Goal: Task Accomplishment & Management: Complete application form

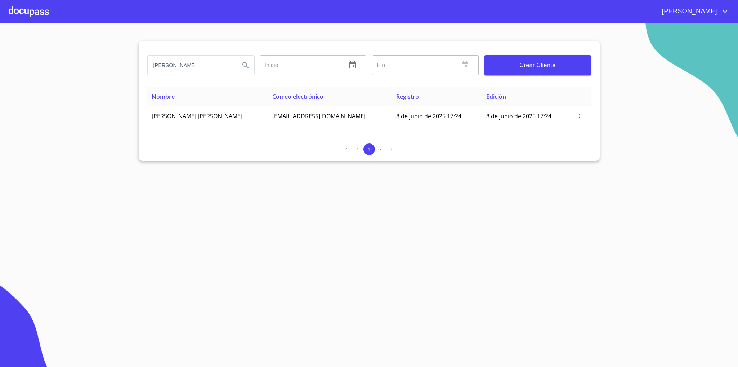
click at [231, 73] on input "fernando talin" at bounding box center [191, 64] width 86 height 19
click at [230, 73] on input "fernando talin" at bounding box center [191, 64] width 86 height 19
click at [219, 59] on input "search" at bounding box center [191, 64] width 86 height 19
click at [43, 15] on div at bounding box center [29, 11] width 40 height 23
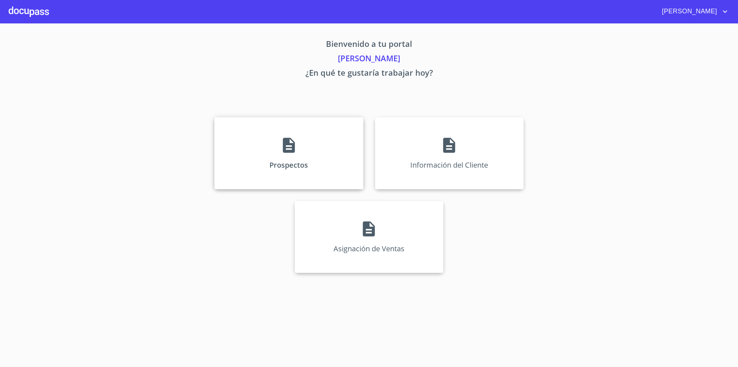
click at [304, 148] on div "Prospectos" at bounding box center [288, 153] width 149 height 72
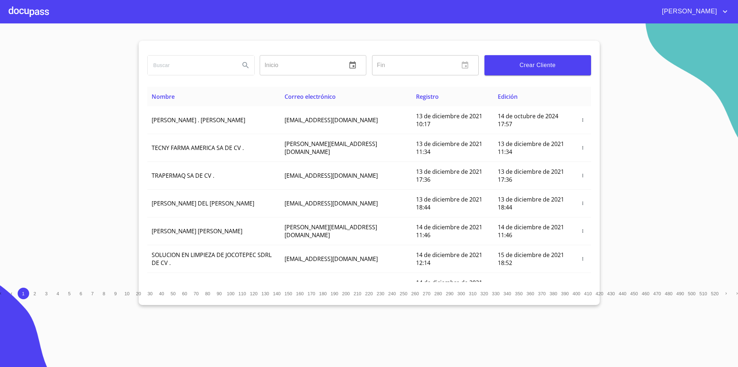
click at [24, 10] on div at bounding box center [29, 11] width 40 height 23
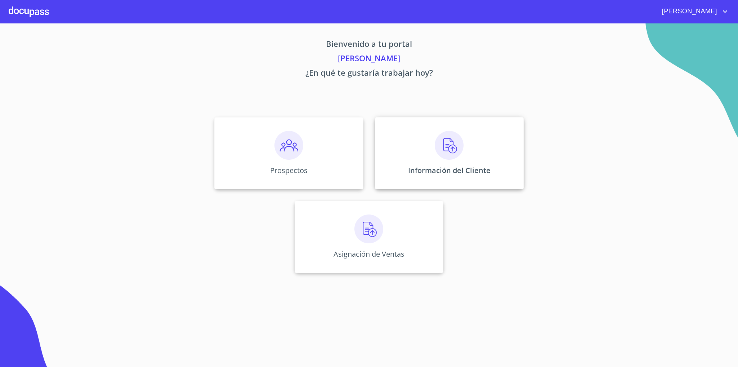
click at [467, 157] on div "Información del Cliente" at bounding box center [449, 153] width 149 height 72
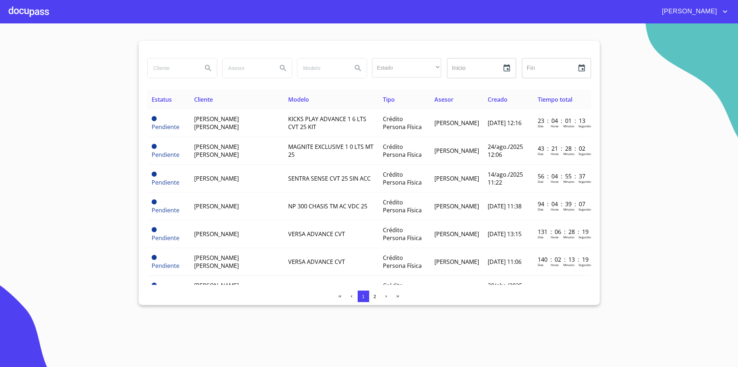
click at [185, 69] on input "search" at bounding box center [172, 67] width 49 height 19
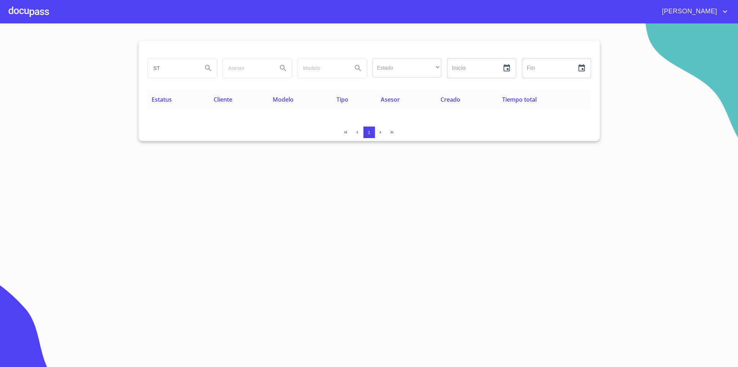
type input "S"
type input ","
type input "[PERSON_NAME]"
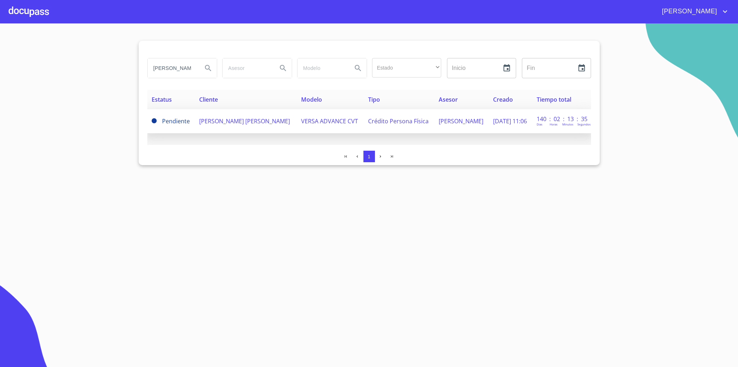
click at [230, 117] on span "[PERSON_NAME]" at bounding box center [244, 121] width 91 height 8
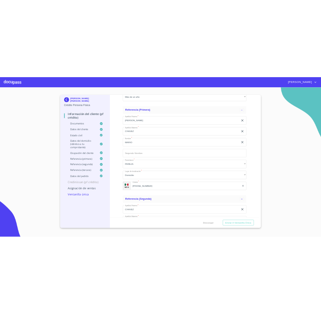
scroll to position [3744, 0]
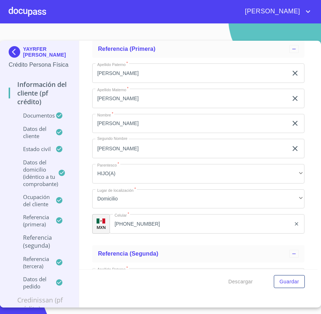
scroll to position [3649, 0]
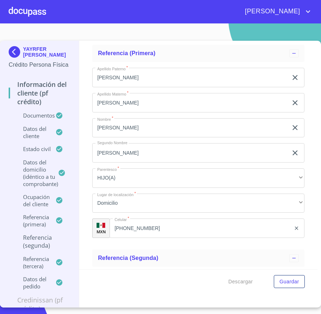
click at [84, 242] on div "Información del cliente (PF crédito) Documentos Documento de identificación   *…" at bounding box center [198, 155] width 238 height 228
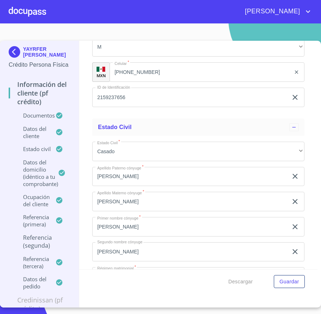
scroll to position [2515, 0]
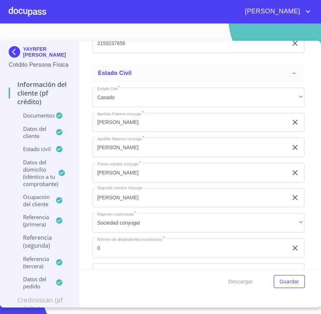
click at [10, 55] on img at bounding box center [16, 52] width 14 height 12
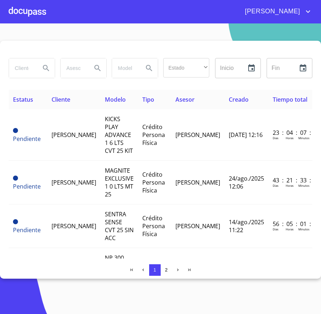
click at [28, 68] on input "search" at bounding box center [22, 67] width 26 height 19
type input "[PERSON_NAME]"
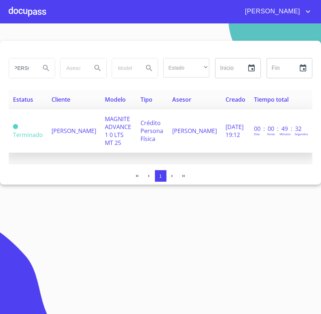
click at [100, 123] on td "MAGNITE ADVANCE 1 0 LTS MT 25" at bounding box center [118, 131] width 36 height 44
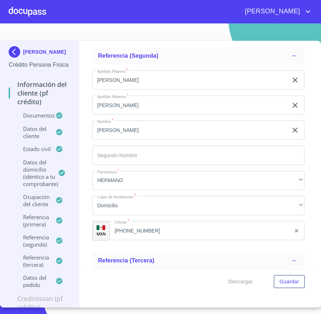
scroll to position [3851, 0]
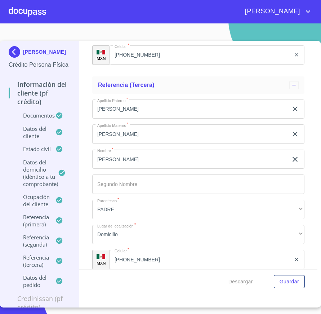
click at [208, 74] on ul "Referencia (tercera) Apellido Paterno   * LEON ​ Apellido Materno   * [PERSON_N…" at bounding box center [198, 175] width 212 height 205
click at [17, 54] on img at bounding box center [16, 52] width 14 height 12
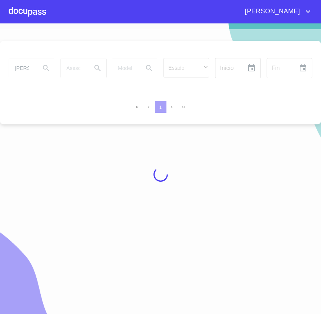
click at [32, 69] on div at bounding box center [160, 174] width 321 height 290
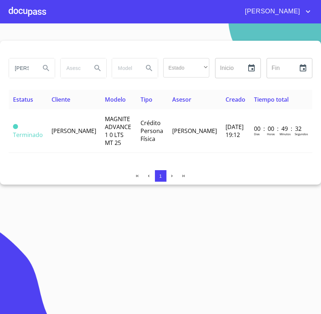
click at [28, 68] on input "[PERSON_NAME]" at bounding box center [22, 67] width 26 height 19
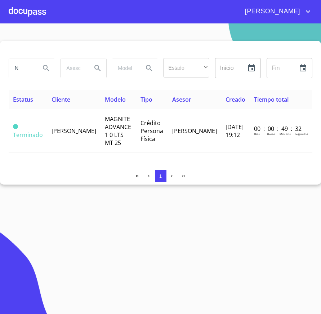
scroll to position [0, 0]
type input "[PERSON_NAME]"
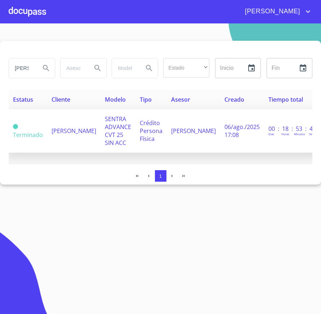
click at [61, 127] on span "[PERSON_NAME]" at bounding box center [73, 131] width 45 height 8
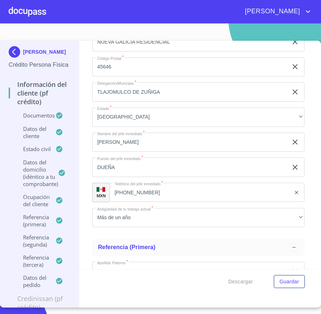
scroll to position [3326, 0]
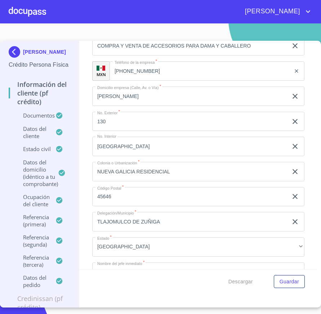
click at [12, 55] on img at bounding box center [16, 52] width 14 height 12
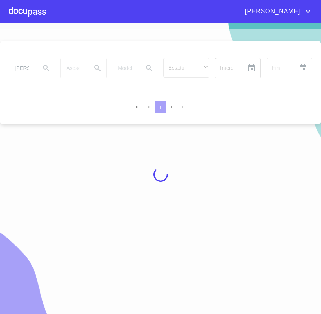
click at [18, 68] on div at bounding box center [160, 174] width 321 height 290
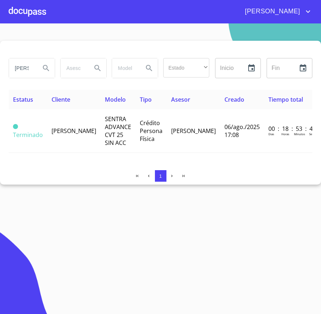
click at [23, 67] on input "[PERSON_NAME]" at bounding box center [22, 67] width 26 height 19
type input "[PERSON_NAME]"
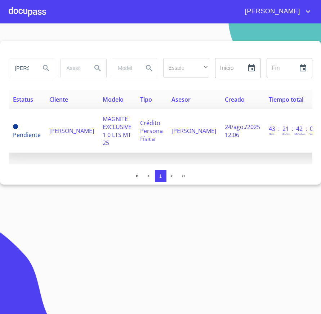
click at [69, 127] on span "[PERSON_NAME]" at bounding box center [71, 131] width 45 height 8
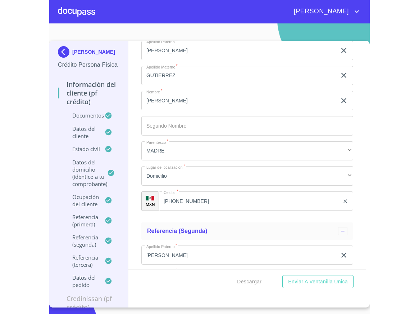
scroll to position [3474, 0]
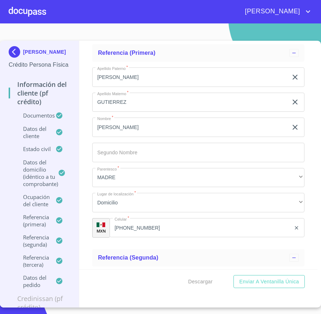
click at [18, 53] on img at bounding box center [16, 52] width 14 height 12
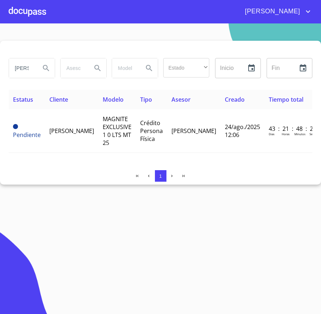
click at [134, 229] on section "[PERSON_NAME] Estado ​ ​ Inicio ​ Fin ​ Estatus Cliente Modelo Tipo Asesor Crea…" at bounding box center [160, 168] width 321 height 290
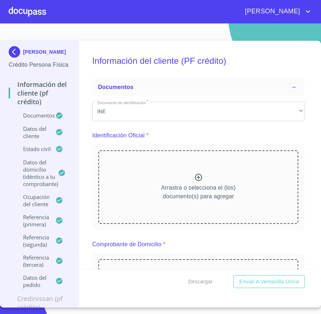
click at [17, 55] on img at bounding box center [16, 52] width 14 height 12
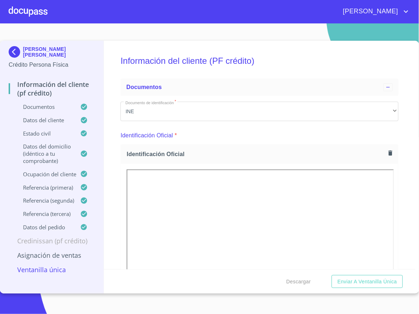
scroll to position [3744, 0]
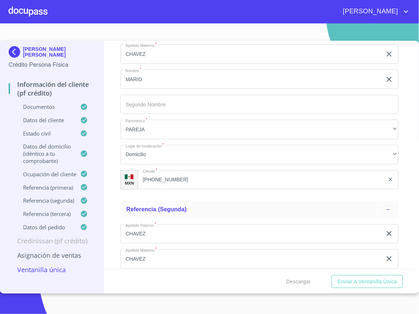
click at [9, 50] on img at bounding box center [16, 52] width 14 height 12
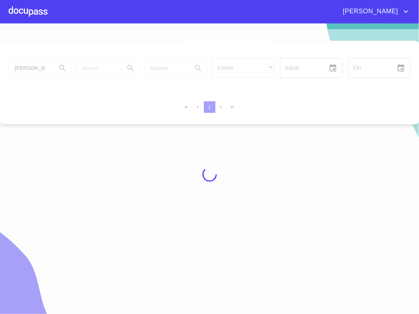
click at [38, 66] on div at bounding box center [209, 174] width 419 height 290
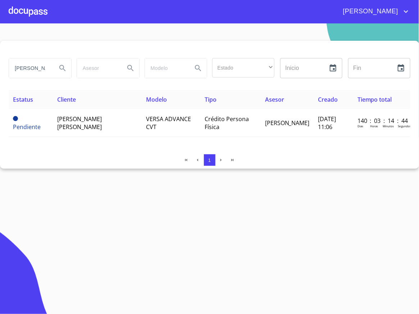
click at [38, 68] on input "[PERSON_NAME]" at bounding box center [30, 67] width 42 height 19
type input "[PERSON_NAME]"
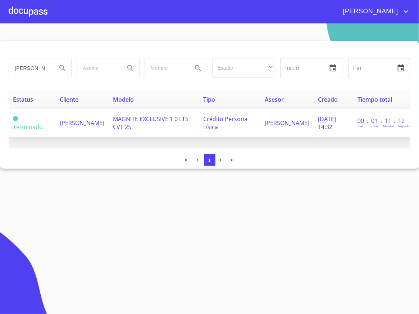
click at [81, 125] on td "[PERSON_NAME]" at bounding box center [81, 123] width 53 height 28
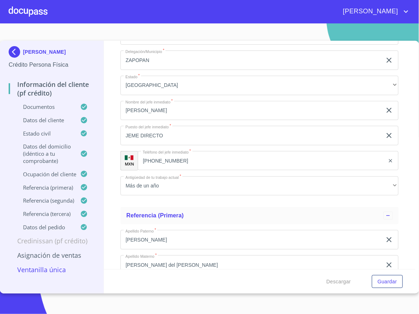
scroll to position [3304, 0]
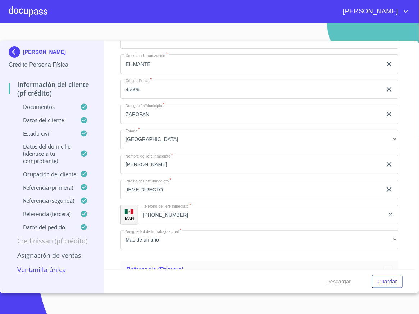
click at [245, 12] on div "[PERSON_NAME]" at bounding box center [229, 12] width 363 height 12
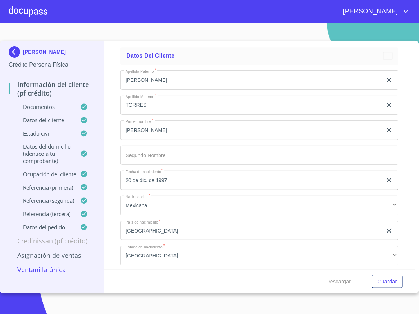
scroll to position [1900, 0]
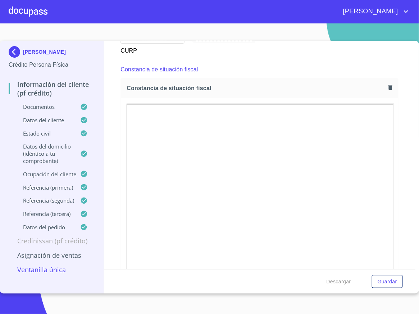
click at [244, 76] on div "Constancia de situación fiscal" at bounding box center [260, 69] width 278 height 17
